Goal: Check status: Check status

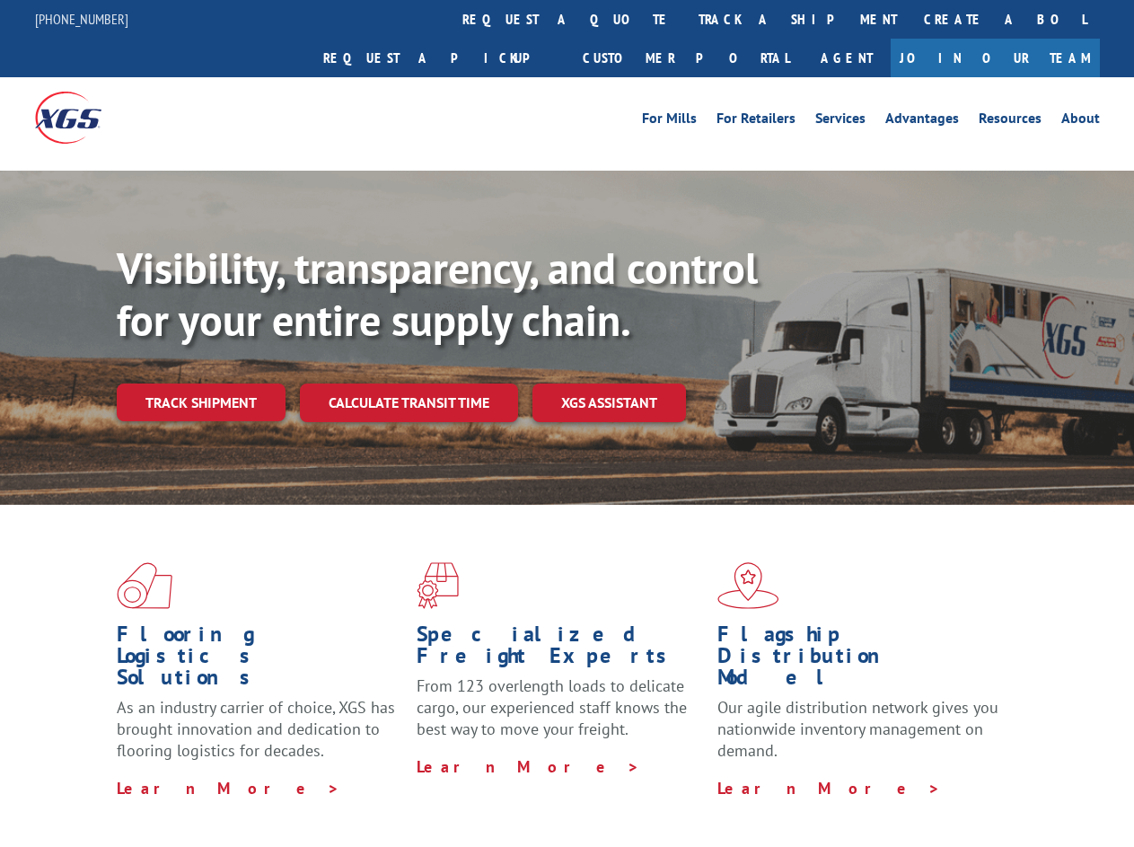
click at [567, 423] on div "Visibility, transparency, and control for your entire supply chain. Track shipm…" at bounding box center [626, 367] width 1018 height 251
click at [685, 19] on link "track a shipment" at bounding box center [797, 19] width 225 height 39
click at [0, 0] on div "Track Shipment Enter your information below to track your shipment(s). Select c…" at bounding box center [0, 0] width 0 height 0
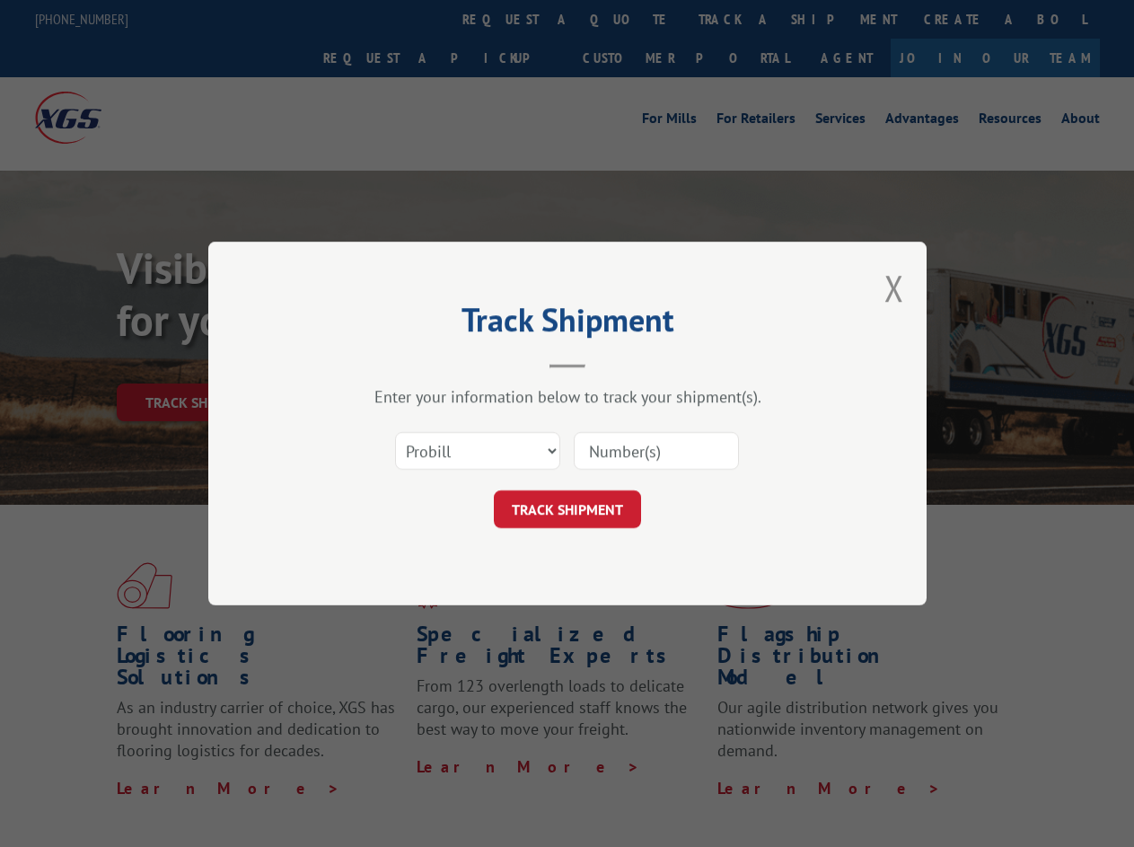
click at [739, 19] on div "Track Shipment Enter your information below to track your shipment(s). Select c…" at bounding box center [567, 423] width 1134 height 847
click at [200, 363] on div "Track Shipment Enter your information below to track your shipment(s). Select c…" at bounding box center [567, 423] width 1134 height 847
click at [408, 363] on header "Track Shipment" at bounding box center [567, 337] width 539 height 61
click at [610, 363] on header "Track Shipment" at bounding box center [567, 337] width 539 height 61
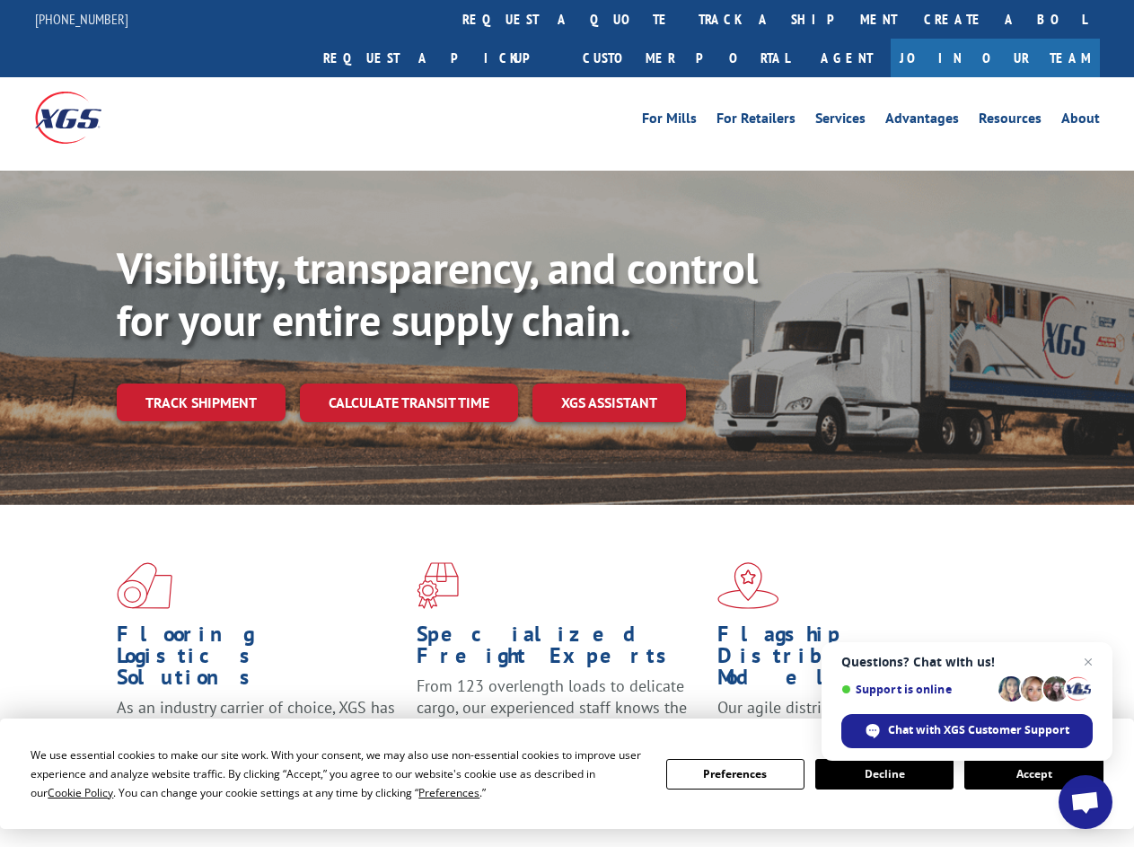
click at [567, 423] on div "Visibility, transparency, and control for your entire supply chain. Track shipm…" at bounding box center [626, 367] width 1018 height 251
click at [63, 792] on span "Cookie Policy" at bounding box center [81, 792] width 66 height 15
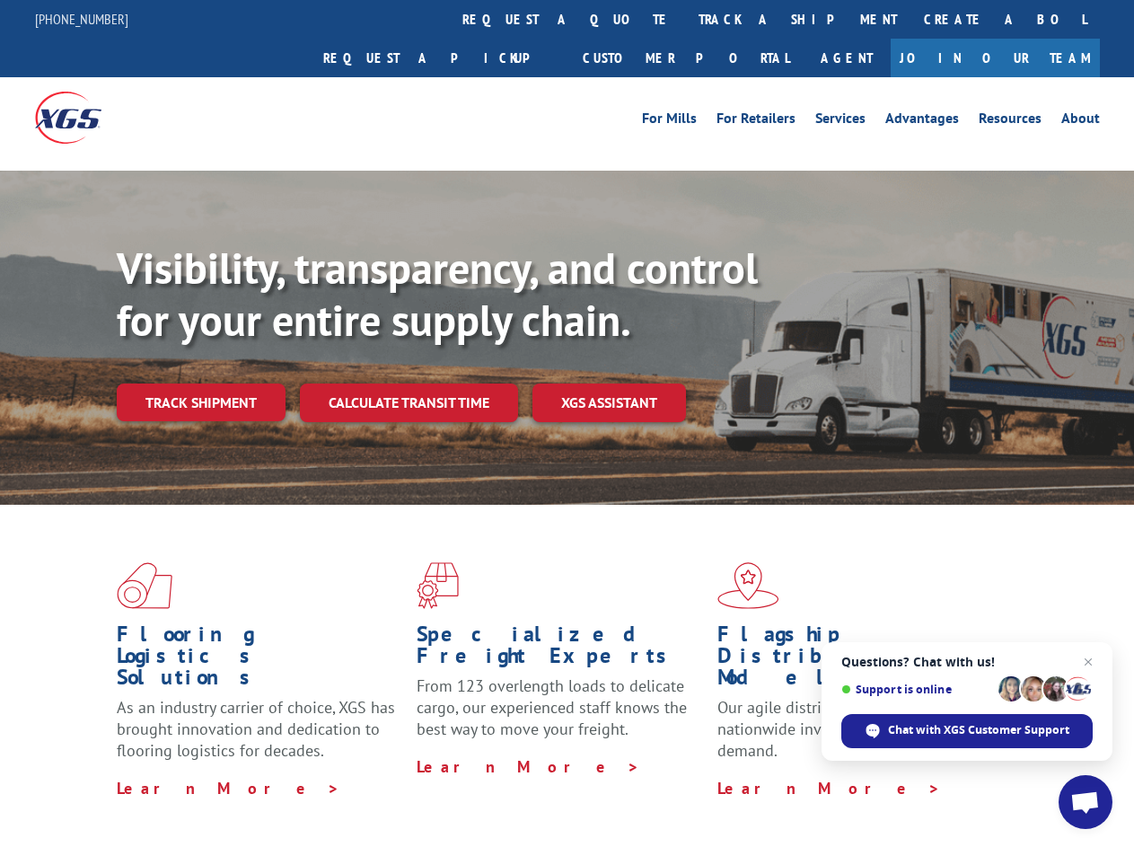
click at [432, 792] on div "Flooring Logistics Solutions As an industry carrier of choice, XGS has brought …" at bounding box center [567, 685] width 1134 height 361
click at [736, 774] on div "Flooring Logistics Solutions As an industry carrier of choice, XGS has brought …" at bounding box center [567, 680] width 1134 height 351
click at [885, 774] on div "Flooring Logistics Solutions As an industry carrier of choice, XGS has brought …" at bounding box center [567, 680] width 1134 height 351
click at [1034, 774] on div "Flooring Logistics Solutions As an industry carrier of choice, XGS has brought …" at bounding box center [567, 680] width 1134 height 351
click at [567, 423] on div "Visibility, transparency, and control for your entire supply chain. Track shipm…" at bounding box center [626, 367] width 1018 height 251
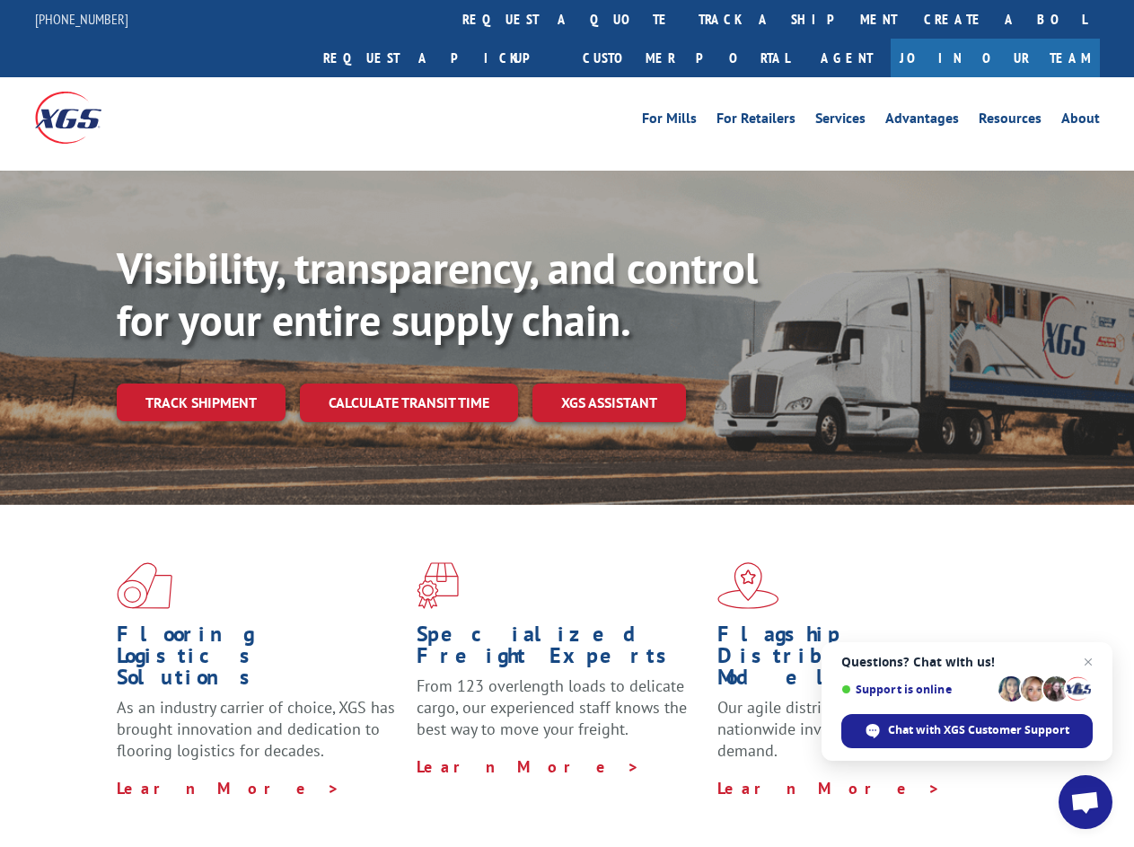
click at [685, 19] on link "track a shipment" at bounding box center [797, 19] width 225 height 39
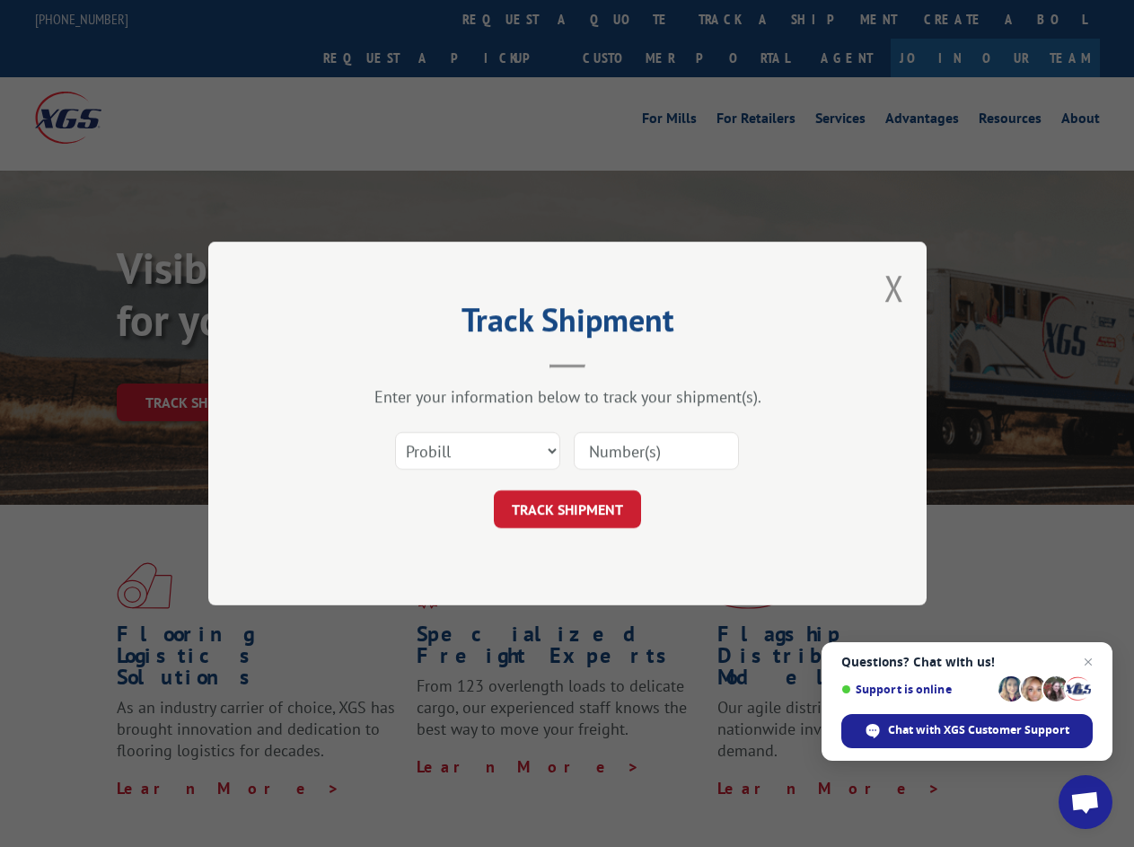
click at [627, 19] on div "Track Shipment Enter your information below to track your shipment(s). Select c…" at bounding box center [567, 423] width 1134 height 847
click at [739, 19] on div "Track Shipment Enter your information below to track your shipment(s). Select c…" at bounding box center [567, 423] width 1134 height 847
